Goal: Find contact information: Find contact information

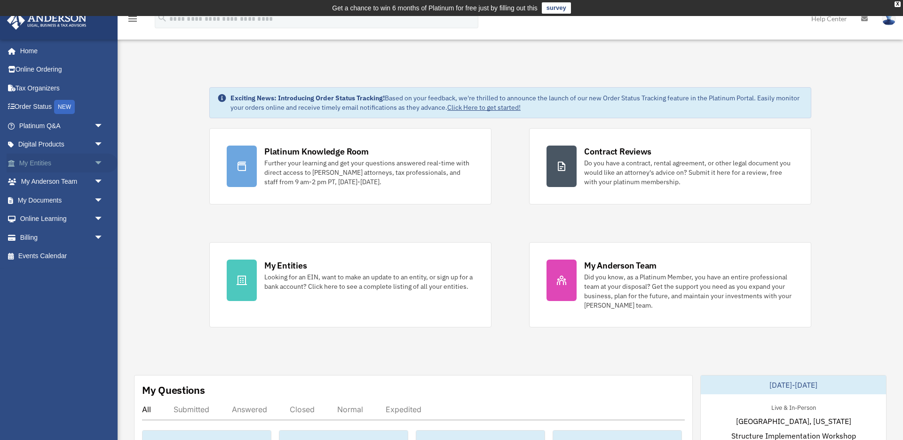
click at [102, 166] on span "arrow_drop_down" at bounding box center [103, 162] width 19 height 19
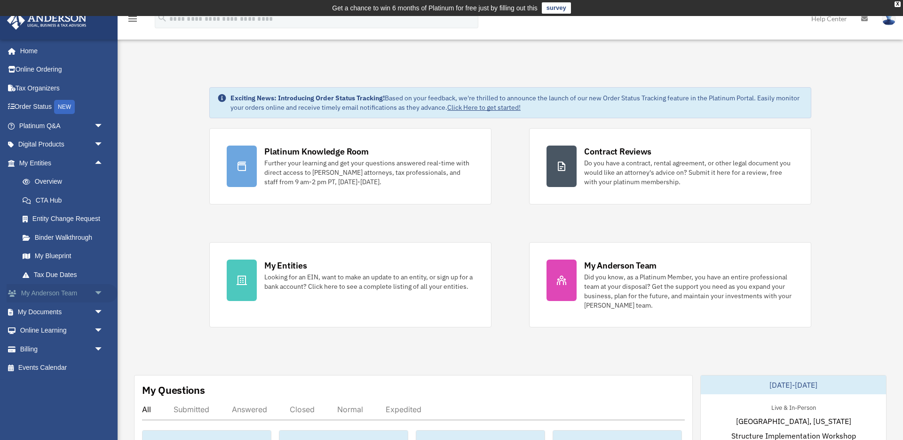
click at [94, 288] on span "arrow_drop_down" at bounding box center [103, 293] width 19 height 19
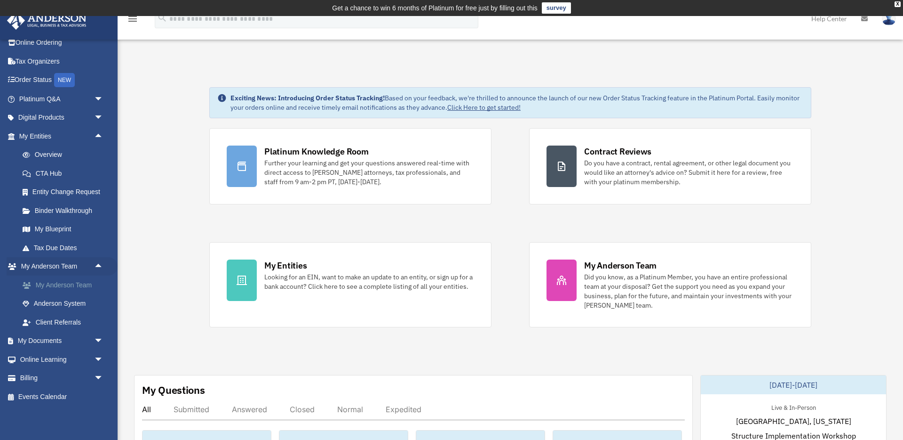
click at [82, 287] on link "My Anderson Team" at bounding box center [65, 284] width 104 height 19
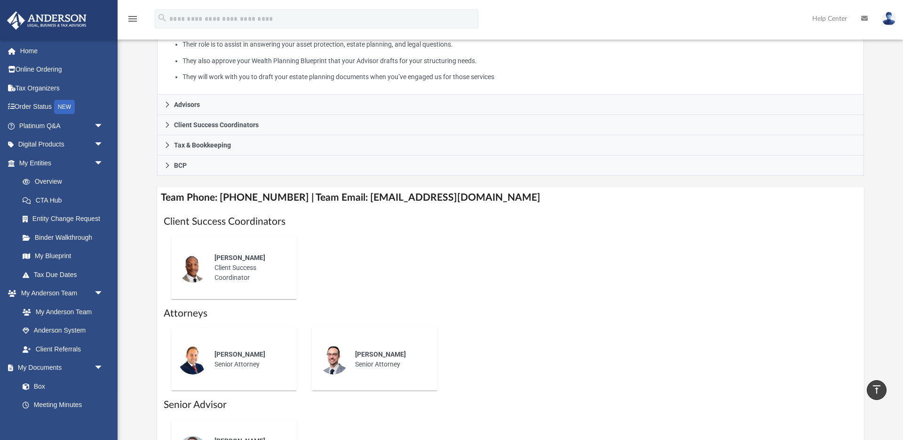
scroll to position [218, 0]
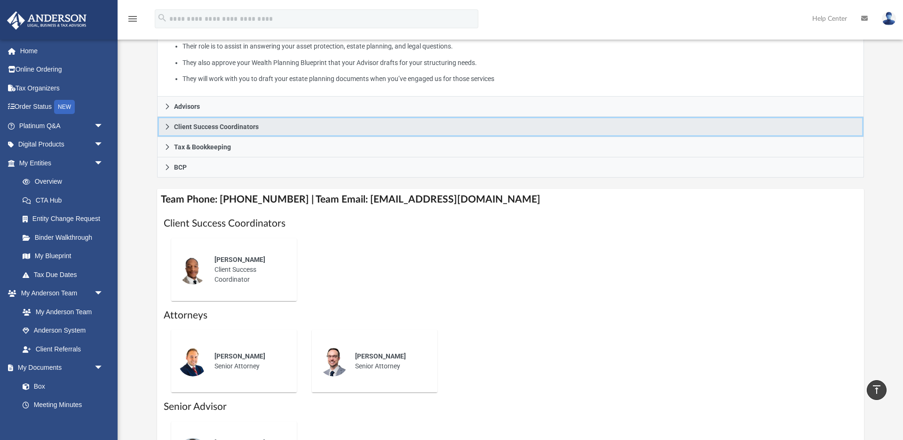
click at [169, 128] on icon at bounding box center [167, 126] width 7 height 7
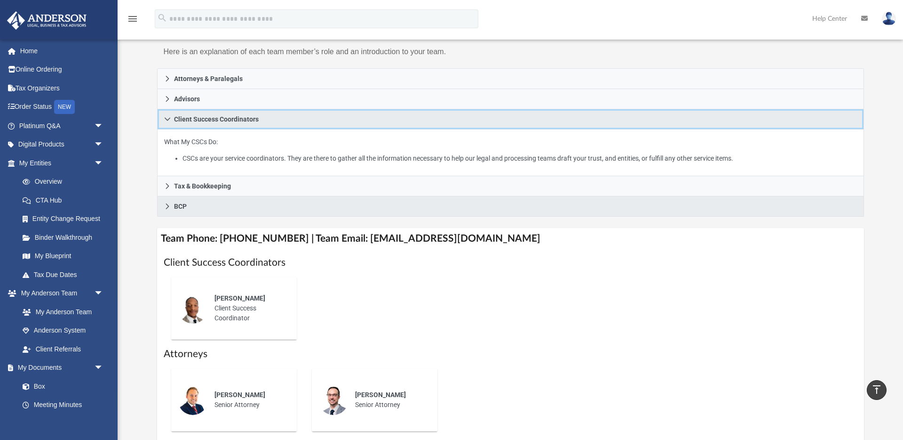
scroll to position [126, 0]
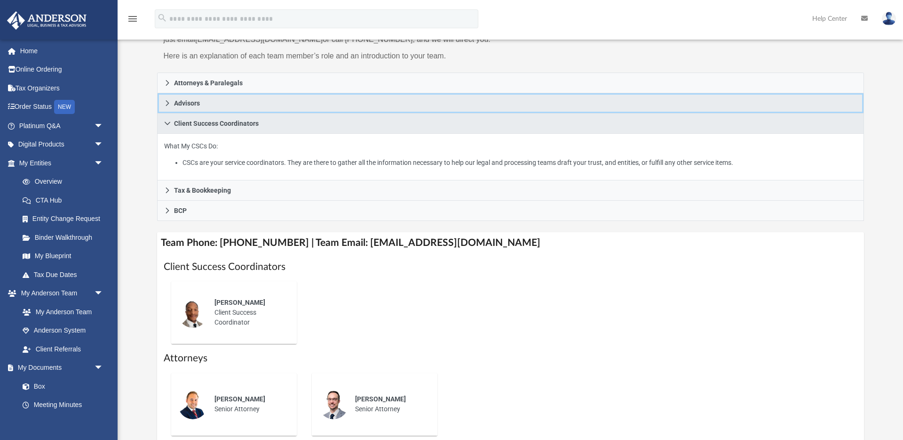
click at [164, 102] on icon at bounding box center [167, 103] width 7 height 7
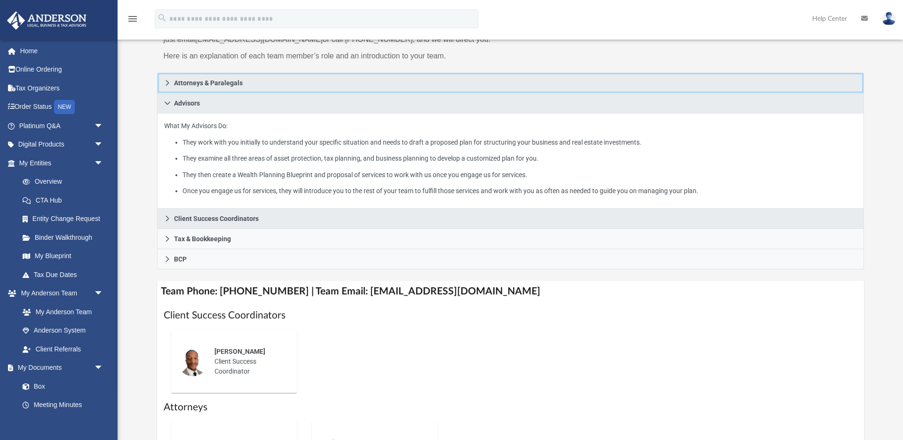
click at [168, 86] on link "Attorneys & Paralegals" at bounding box center [510, 82] width 707 height 21
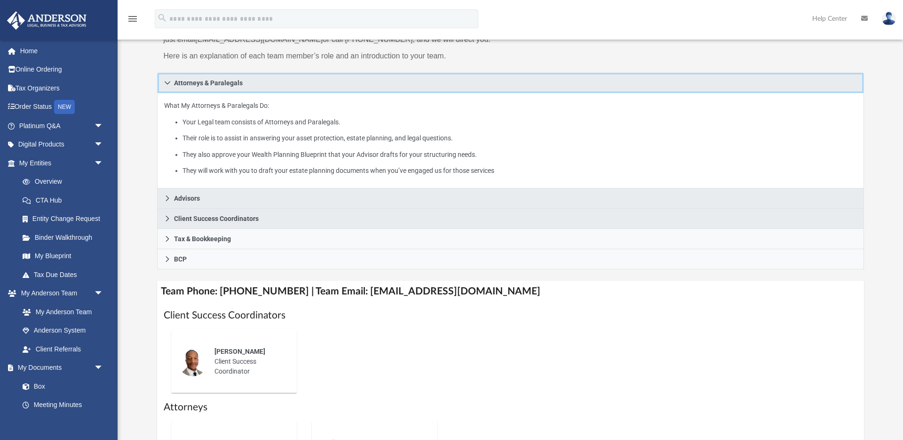
click at [168, 86] on link "Attorneys & Paralegals" at bounding box center [510, 82] width 707 height 21
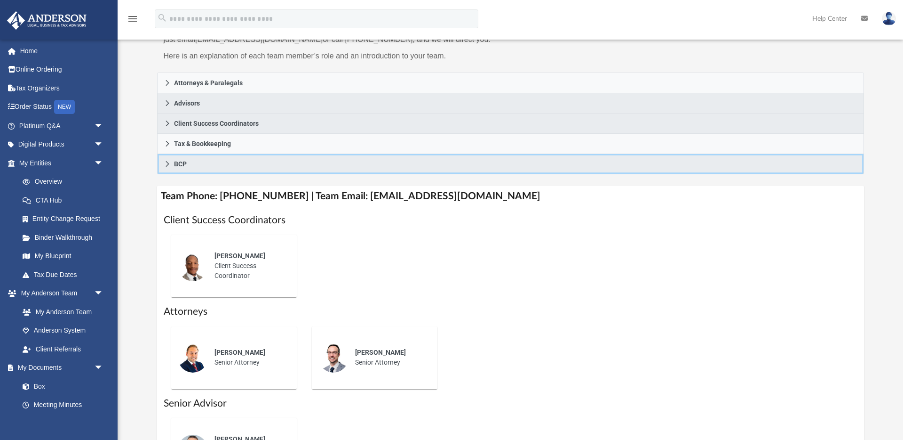
click at [171, 162] on link "BCP" at bounding box center [510, 164] width 707 height 20
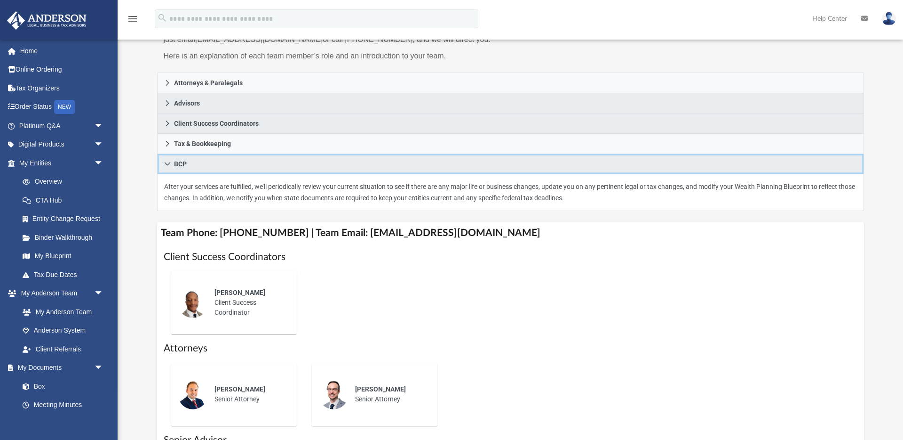
click at [171, 162] on link "BCP" at bounding box center [510, 164] width 707 height 20
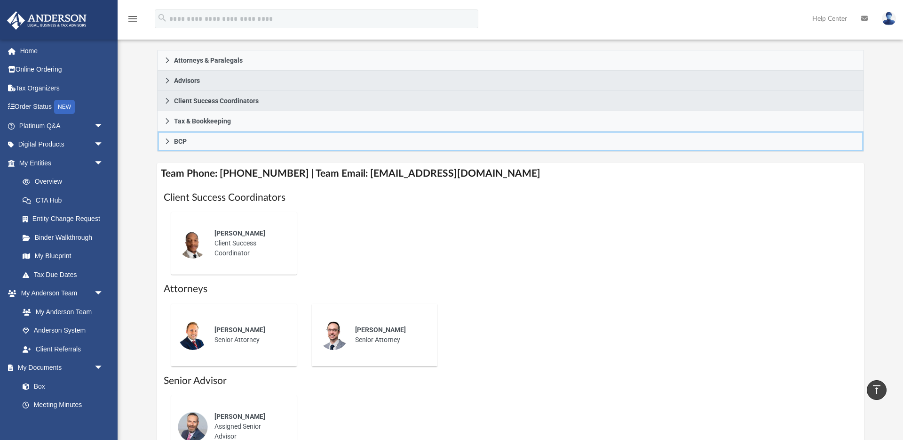
scroll to position [145, 0]
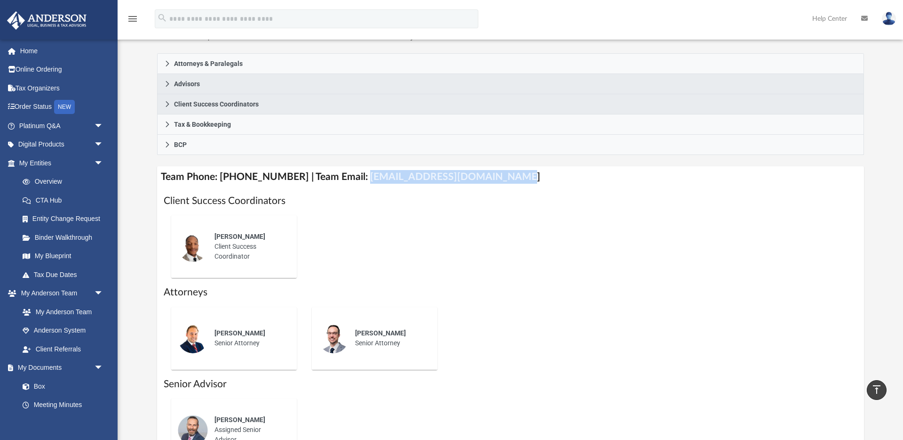
drag, startPoint x: 350, startPoint y: 177, endPoint x: 499, endPoint y: 177, distance: 148.7
click at [499, 177] on h4 "Team Phone: [PHONE_NUMBER] | Team Email: [EMAIL_ADDRESS][DOMAIN_NAME]" at bounding box center [510, 176] width 707 height 21
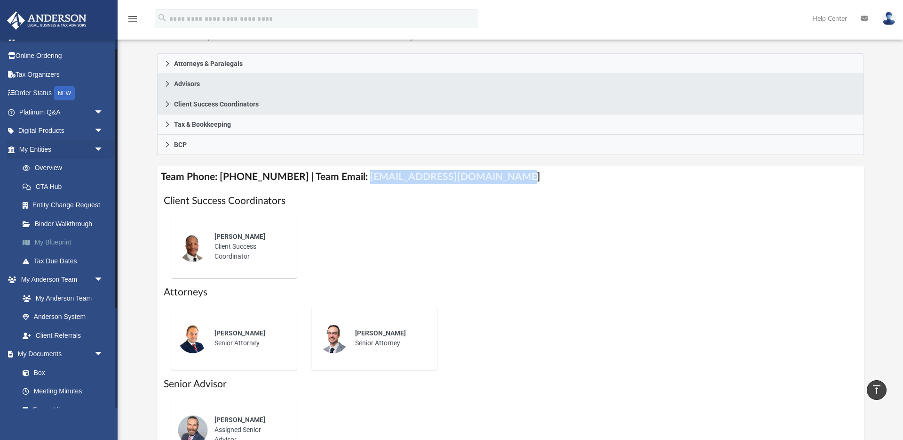
scroll to position [0, 0]
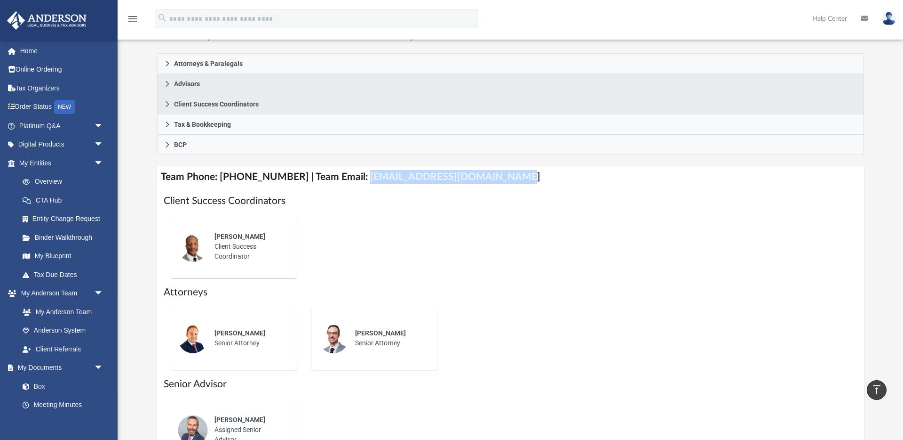
copy h4 "[EMAIL_ADDRESS][DOMAIN_NAME]"
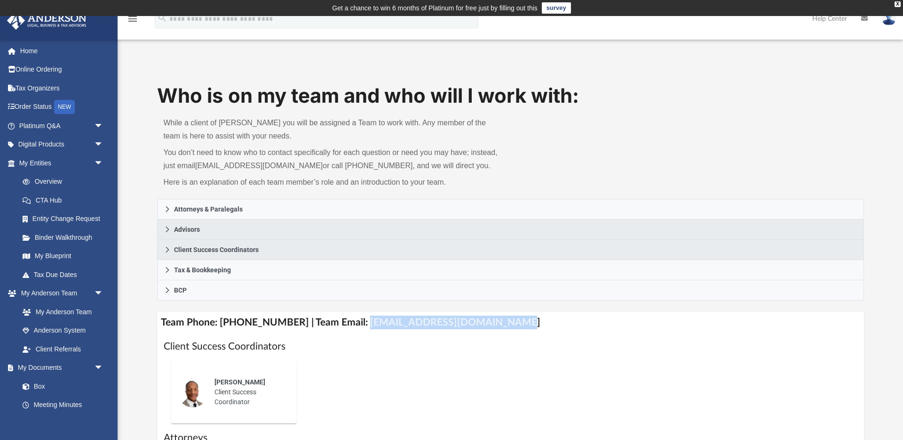
click at [257, 48] on div "App [PERSON_NAME][EMAIL_ADDRESS][DOMAIN_NAME] Sign Out [PERSON_NAME][EMAIL_ADDR…" at bounding box center [451, 336] width 903 height 640
click at [440, 66] on div "Who is on my team and who will I work with: While a client of [PERSON_NAME] you…" at bounding box center [511, 341] width 786 height 558
